Goal: Task Accomplishment & Management: Manage account settings

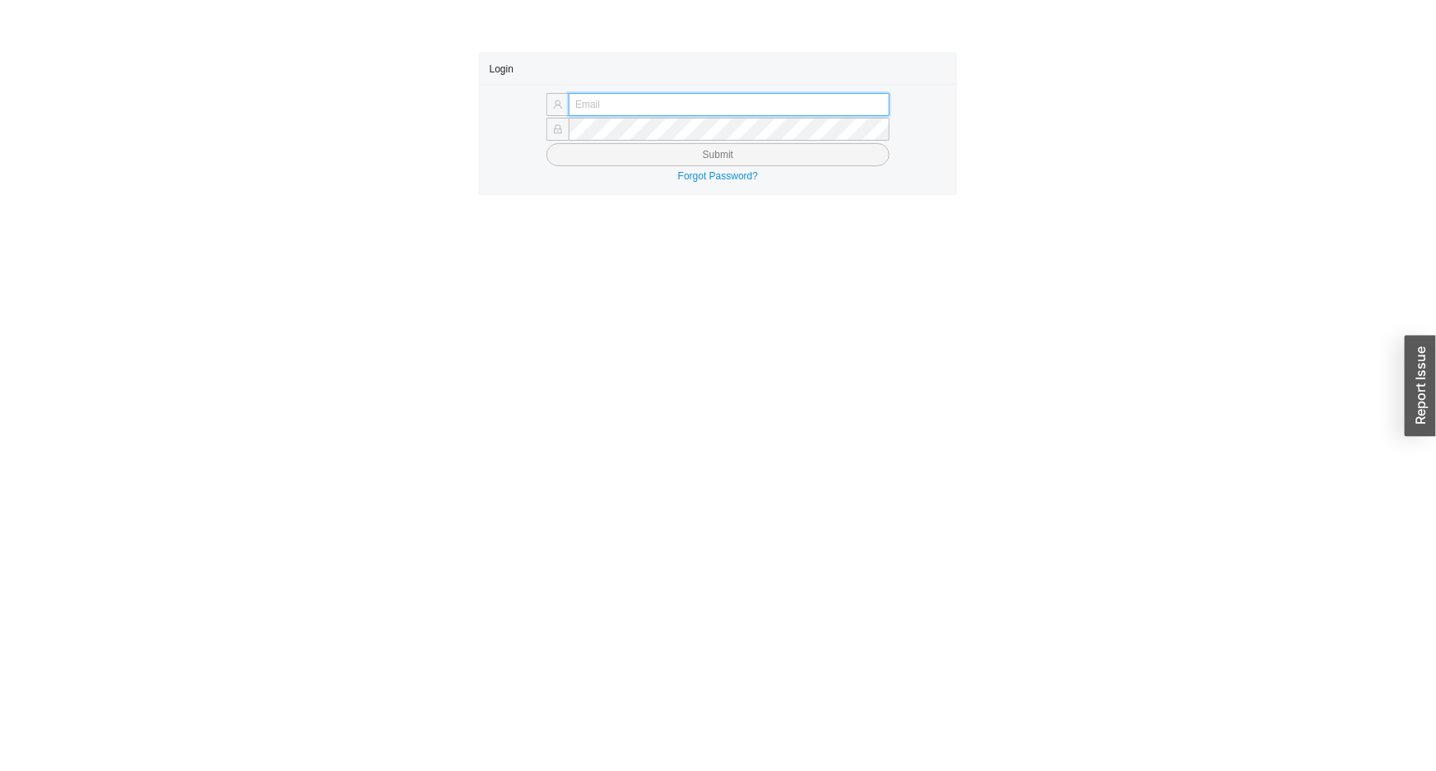
type input "angel@asbathnj.com"
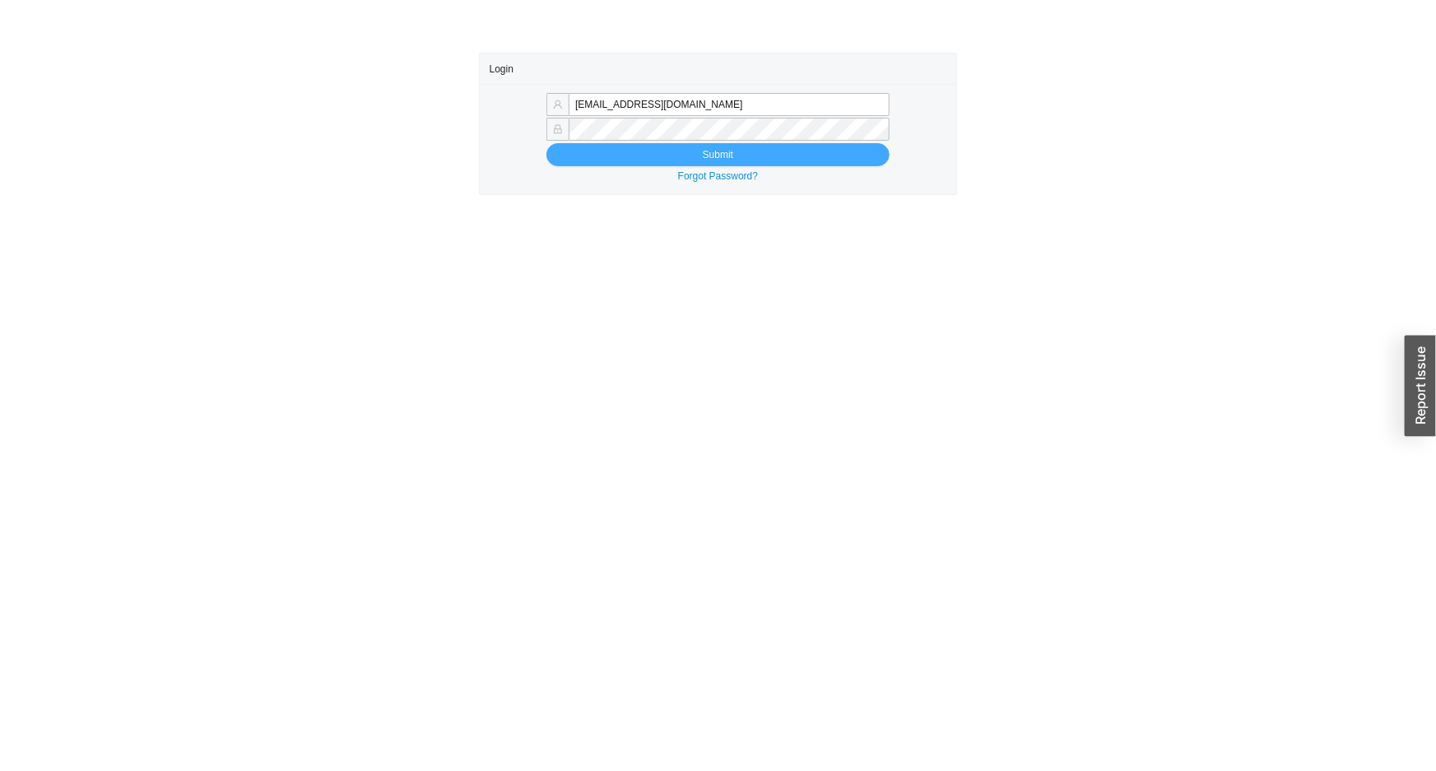
click at [640, 154] on button "Submit" at bounding box center [717, 154] width 343 height 23
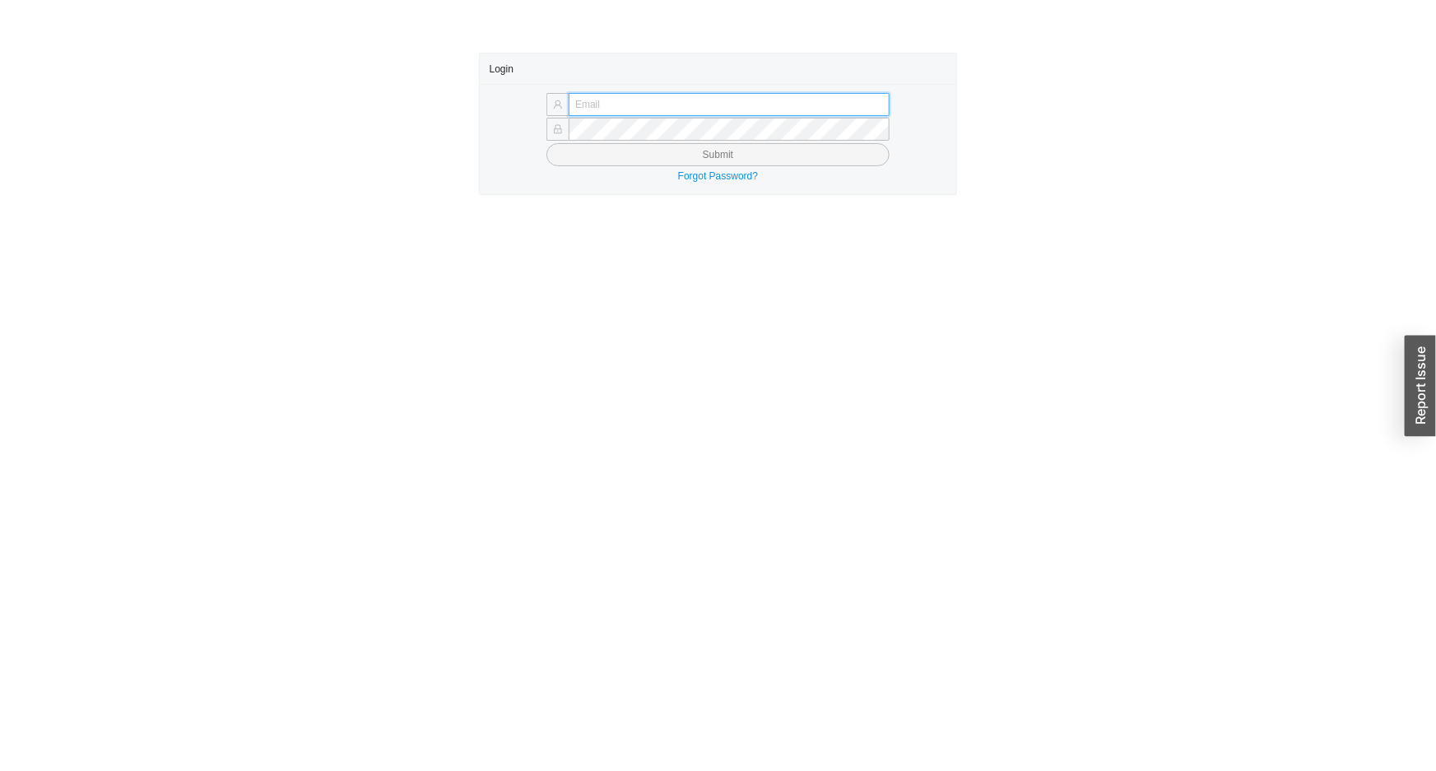
type input "angel@asbathnj.com"
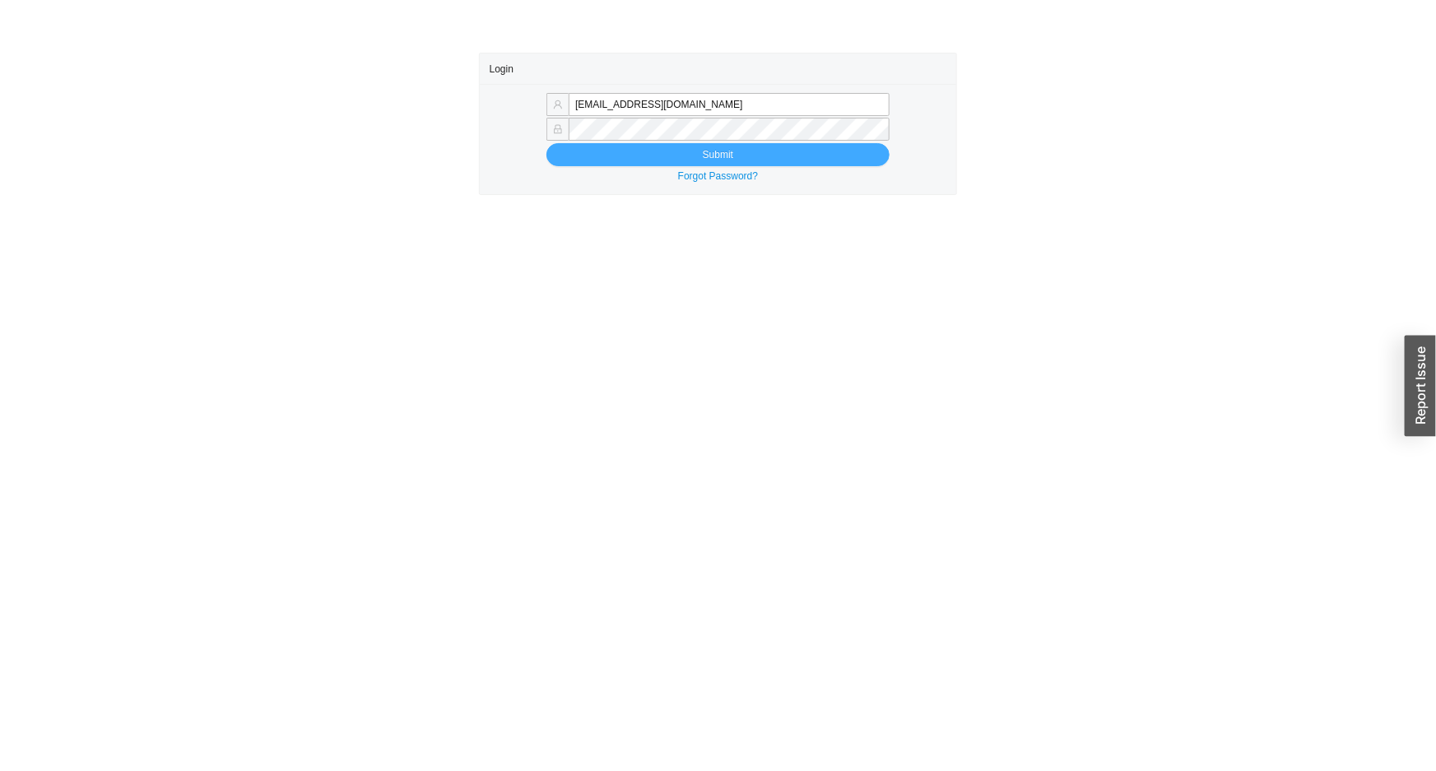
click at [659, 150] on button "Submit" at bounding box center [717, 154] width 343 height 23
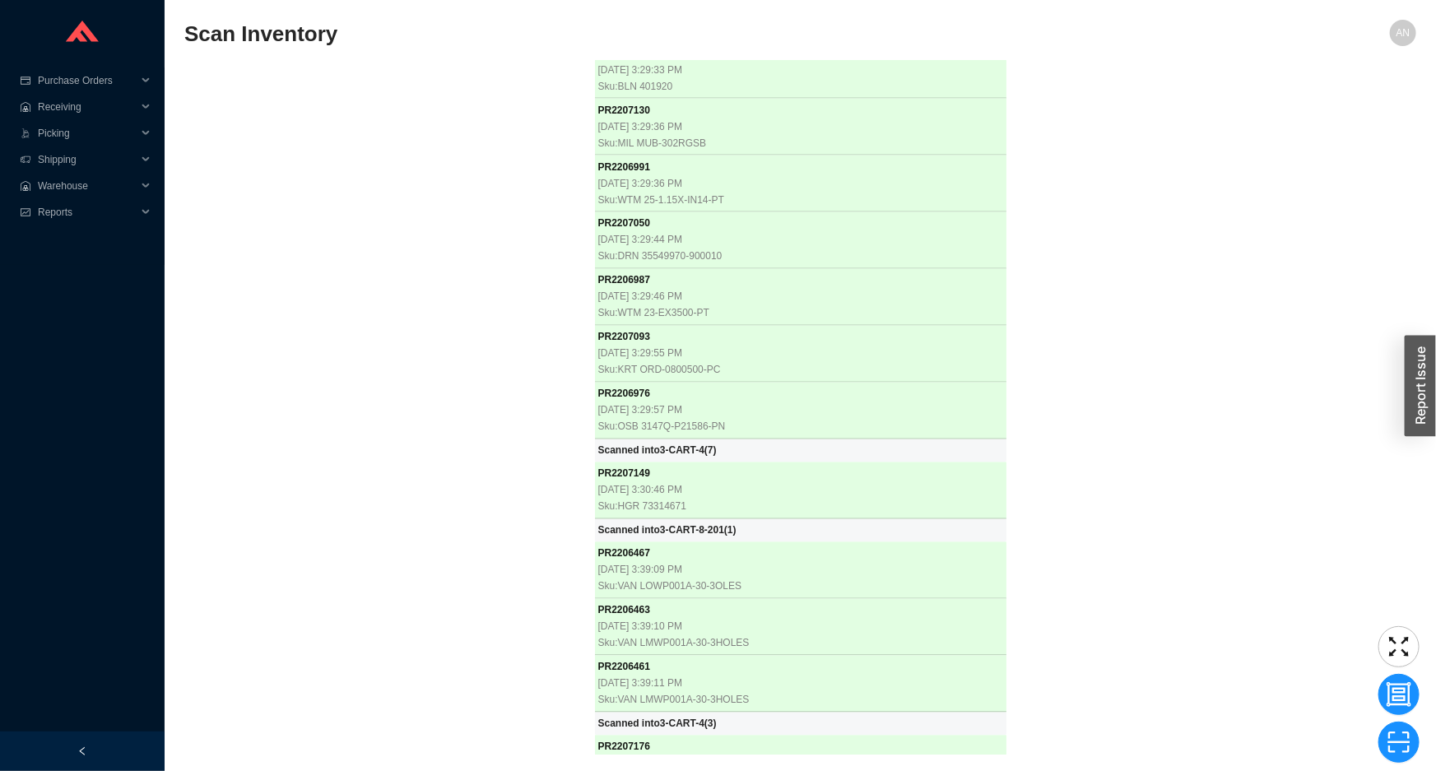
scroll to position [45678, 0]
click at [378, 344] on div "PR 2205747 [DATE] 8:48:05 AM Sku: WTR 7000-OPEN BOX Scanned into 3-CART-4 ( 1 )…" at bounding box center [800, 408] width 1232 height 694
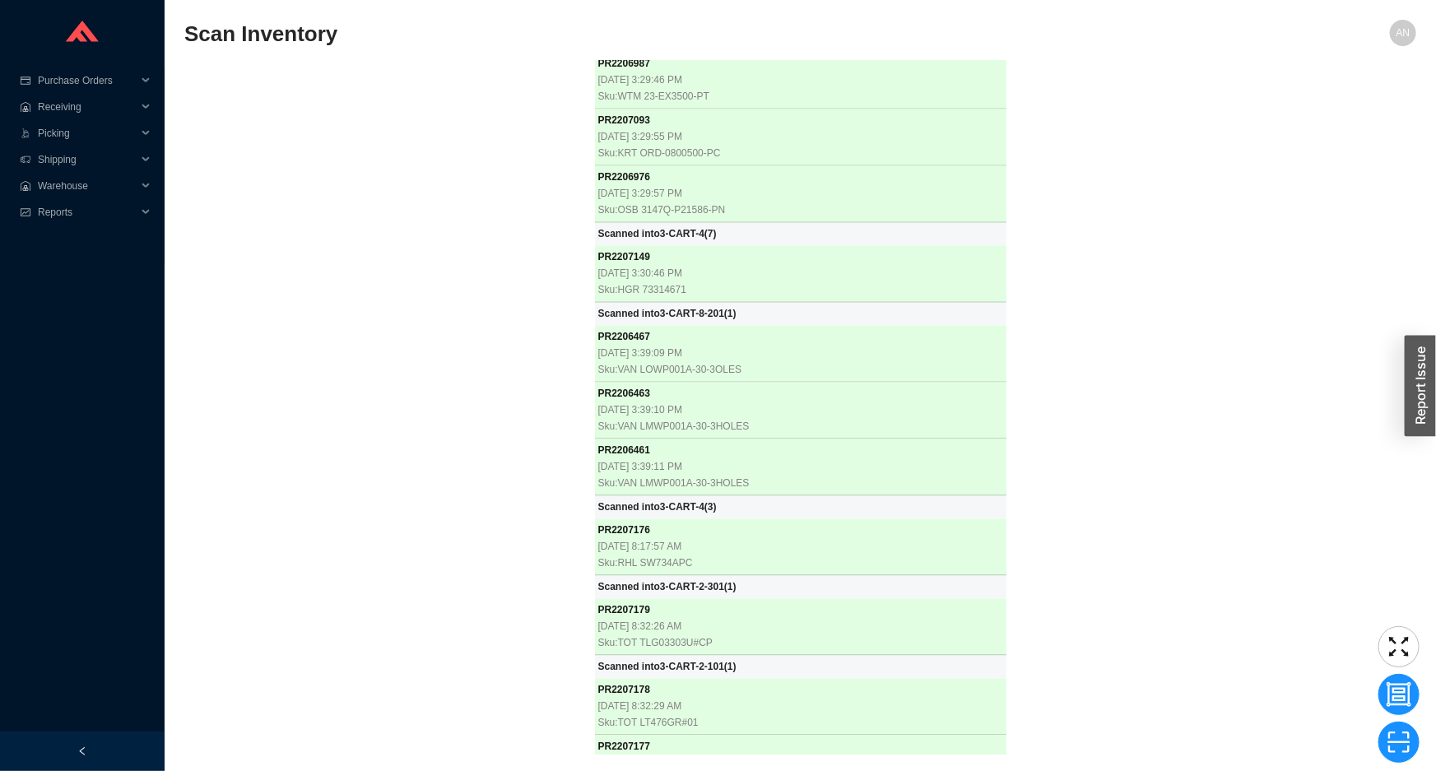
scroll to position [45895, 0]
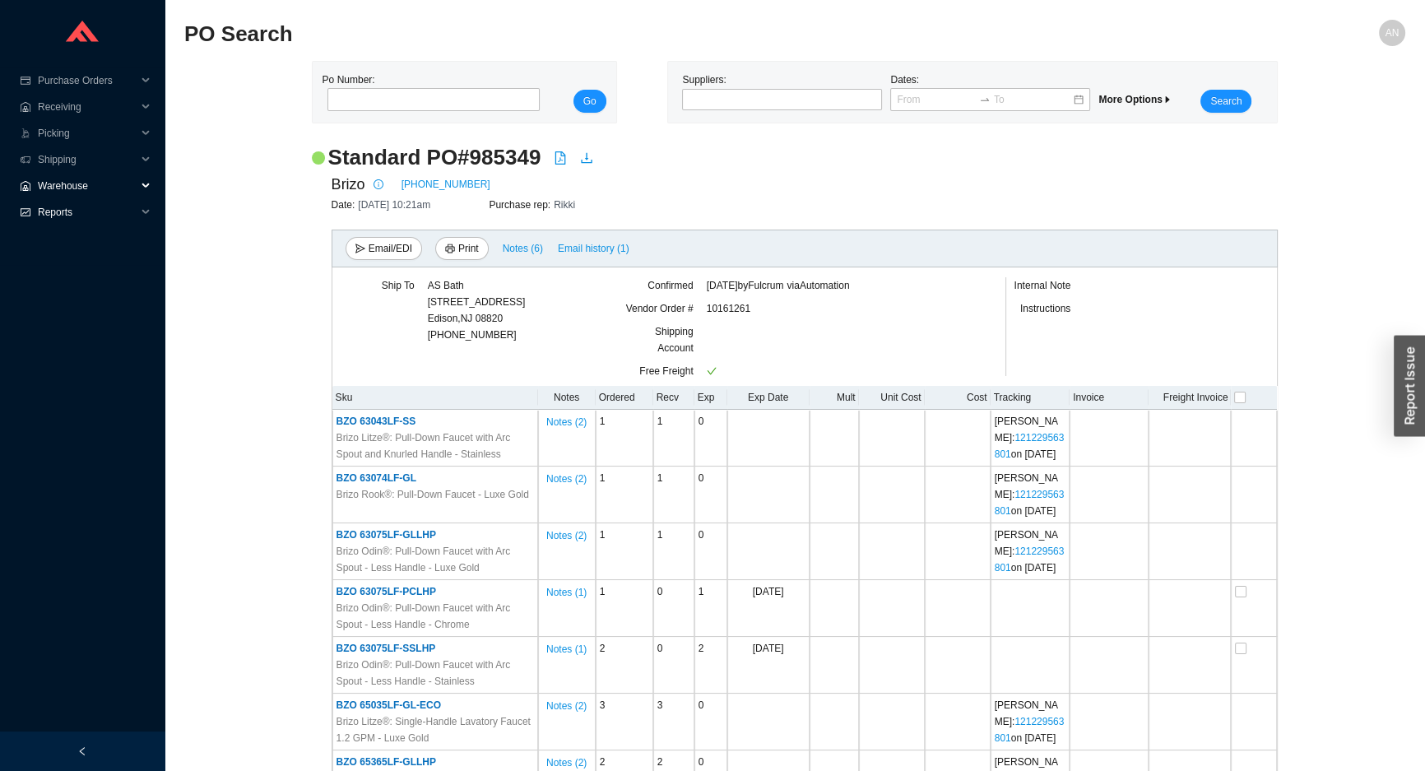
drag, startPoint x: 61, startPoint y: 187, endPoint x: 70, endPoint y: 201, distance: 16.7
click at [67, 195] on span "Warehouse" at bounding box center [87, 186] width 99 height 26
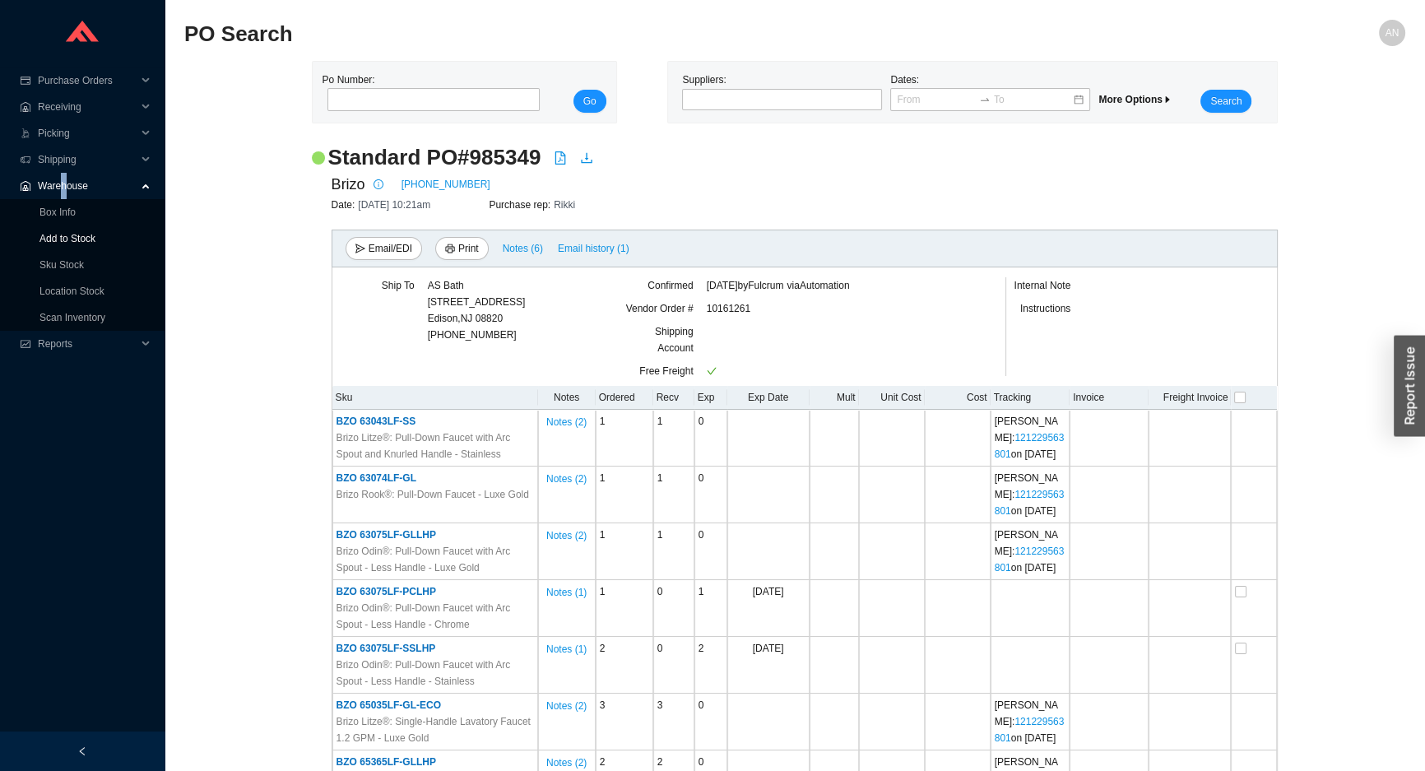
click at [74, 233] on link "Add to Stock" at bounding box center [68, 239] width 56 height 12
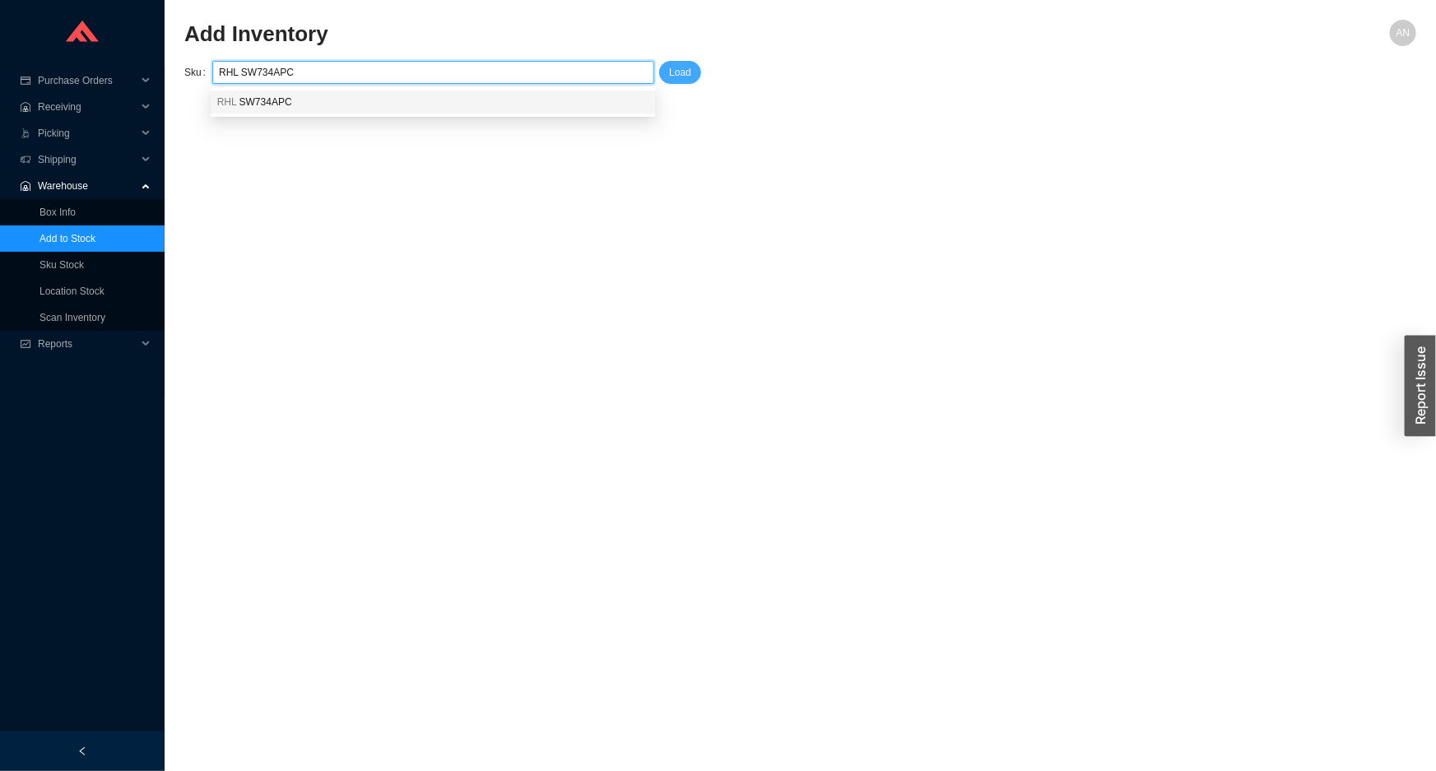
type input "RHL SW734APC"
click at [683, 74] on span "Load" at bounding box center [680, 72] width 22 height 16
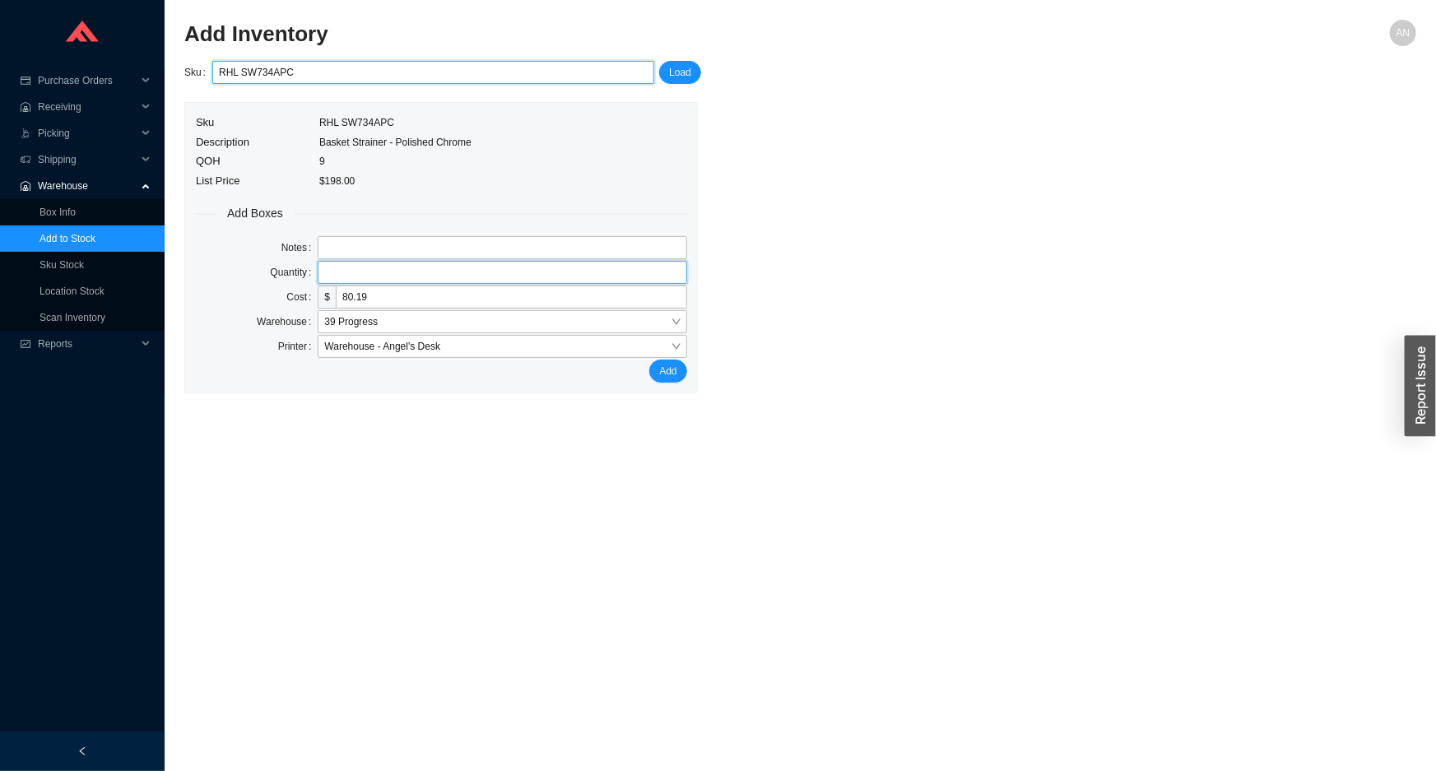
click at [402, 271] on input "tel" at bounding box center [502, 272] width 369 height 23
type input "1"
click at [649, 360] on button "Add" at bounding box center [667, 371] width 37 height 23
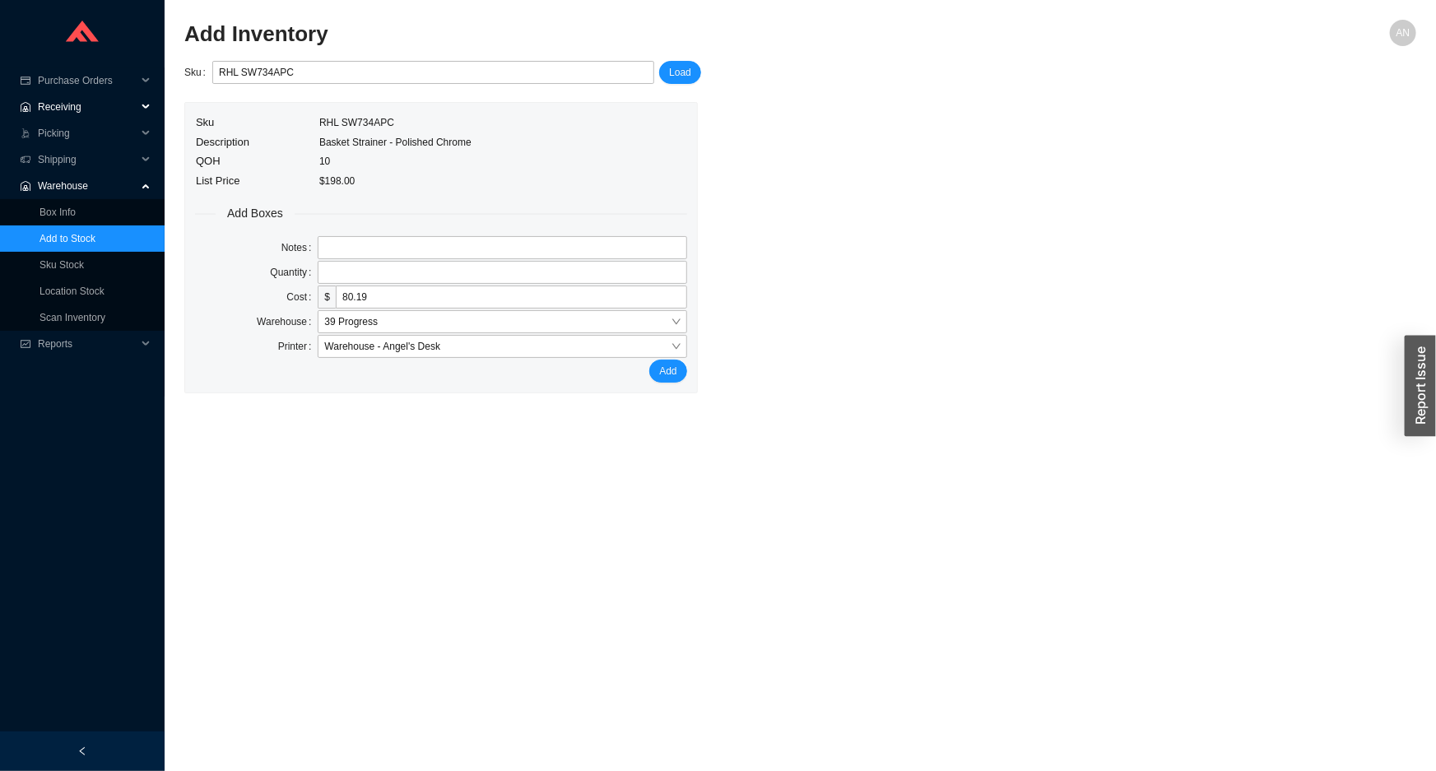
click at [75, 106] on span "Receiving" at bounding box center [87, 107] width 99 height 26
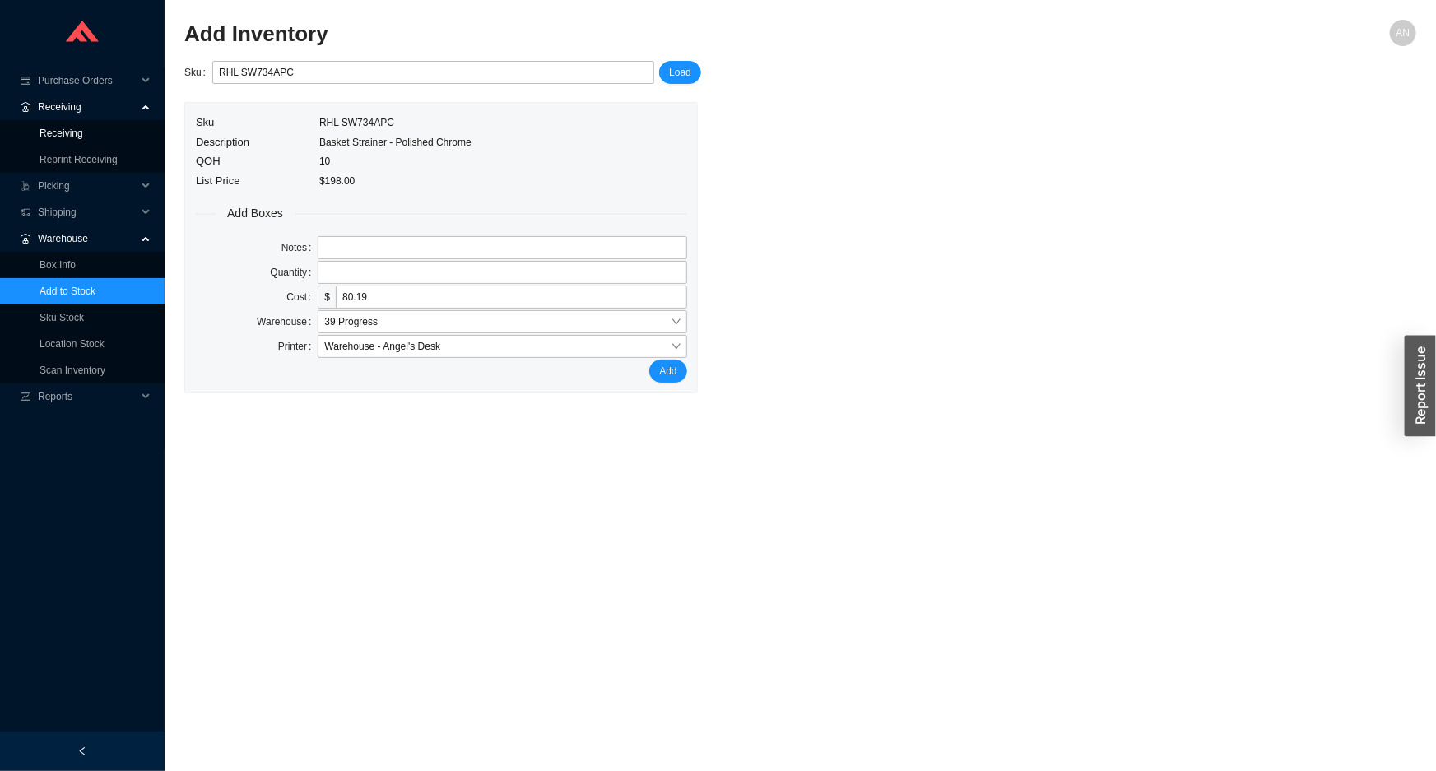
click at [80, 130] on link "Receiving" at bounding box center [62, 134] width 44 height 12
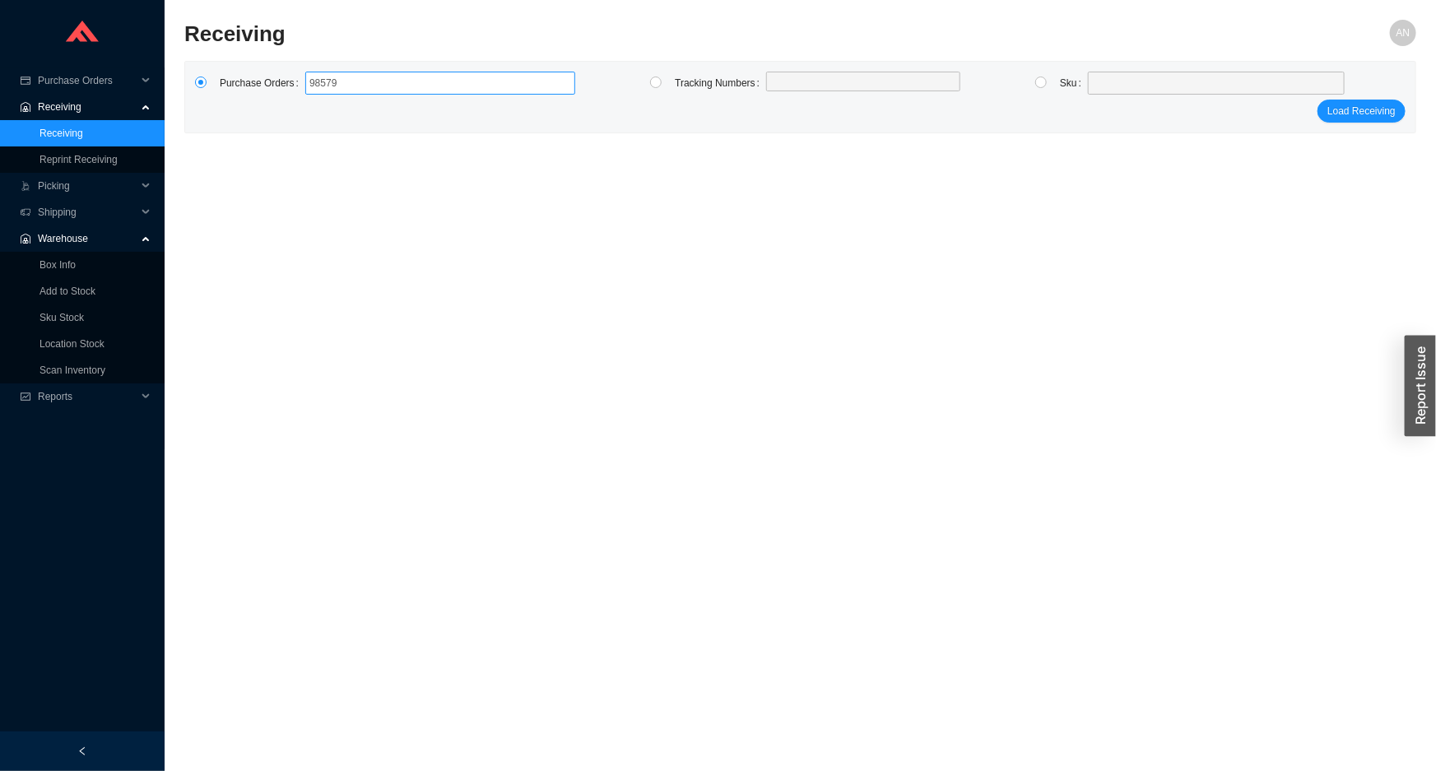
type input "985793"
type input "983011"
click button "Load Receiving" at bounding box center [1362, 111] width 88 height 23
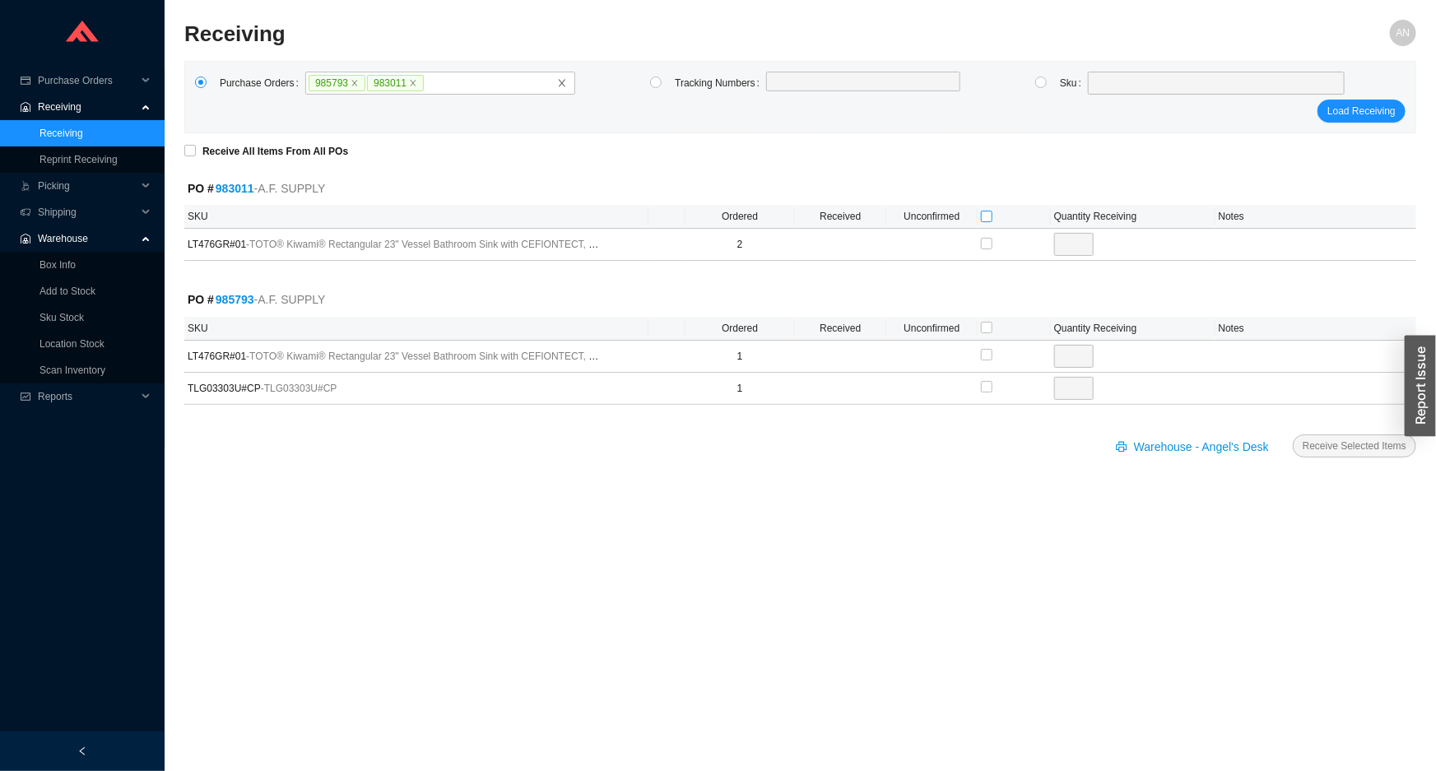
click at [982, 214] on input "checkbox" at bounding box center [987, 217] width 12 height 12
checkbox input "true"
type input "2"
click at [988, 388] on input "checkbox" at bounding box center [987, 387] width 12 height 12
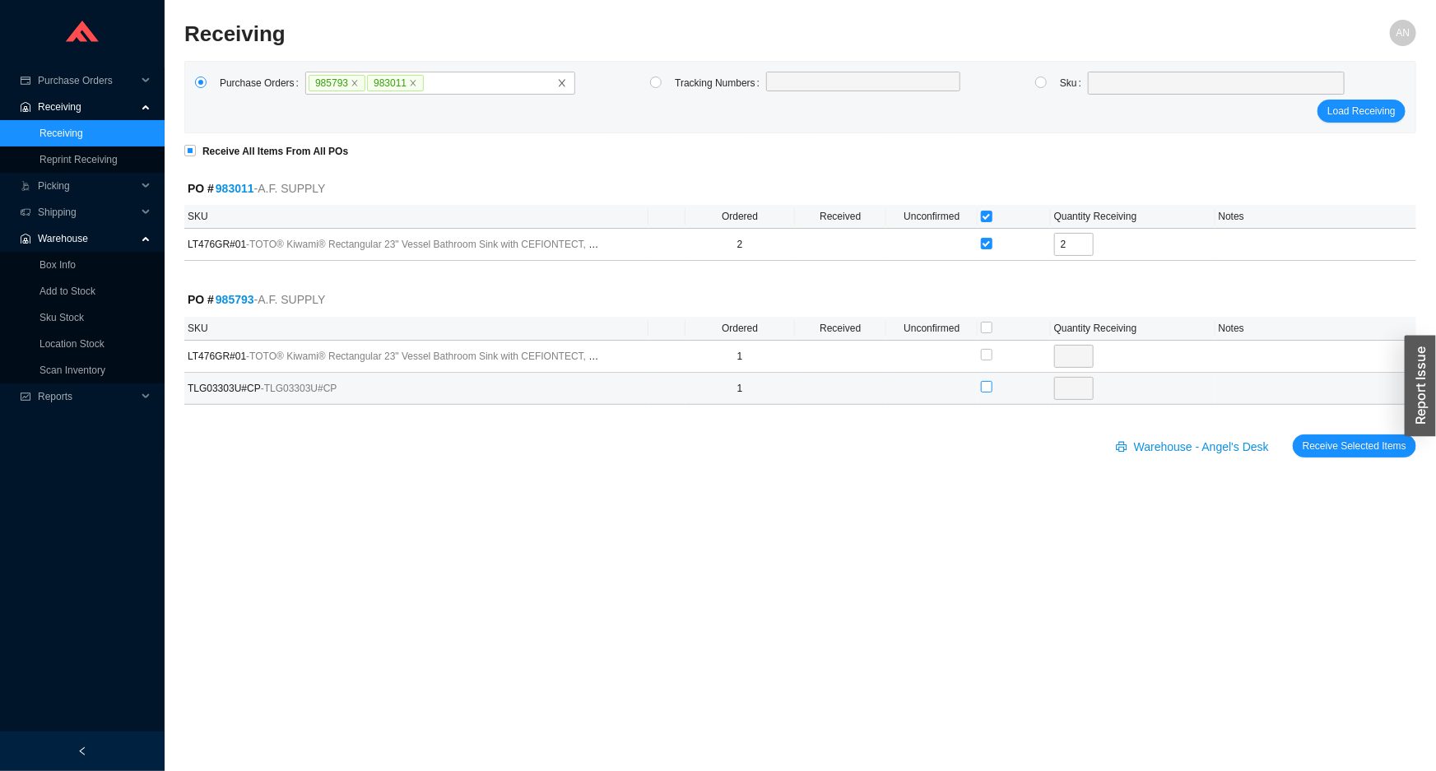
checkbox input "true"
type input "1"
click at [1293, 435] on button "Receive Selected Items" at bounding box center [1354, 446] width 123 height 23
